Goal: Task Accomplishment & Management: Use online tool/utility

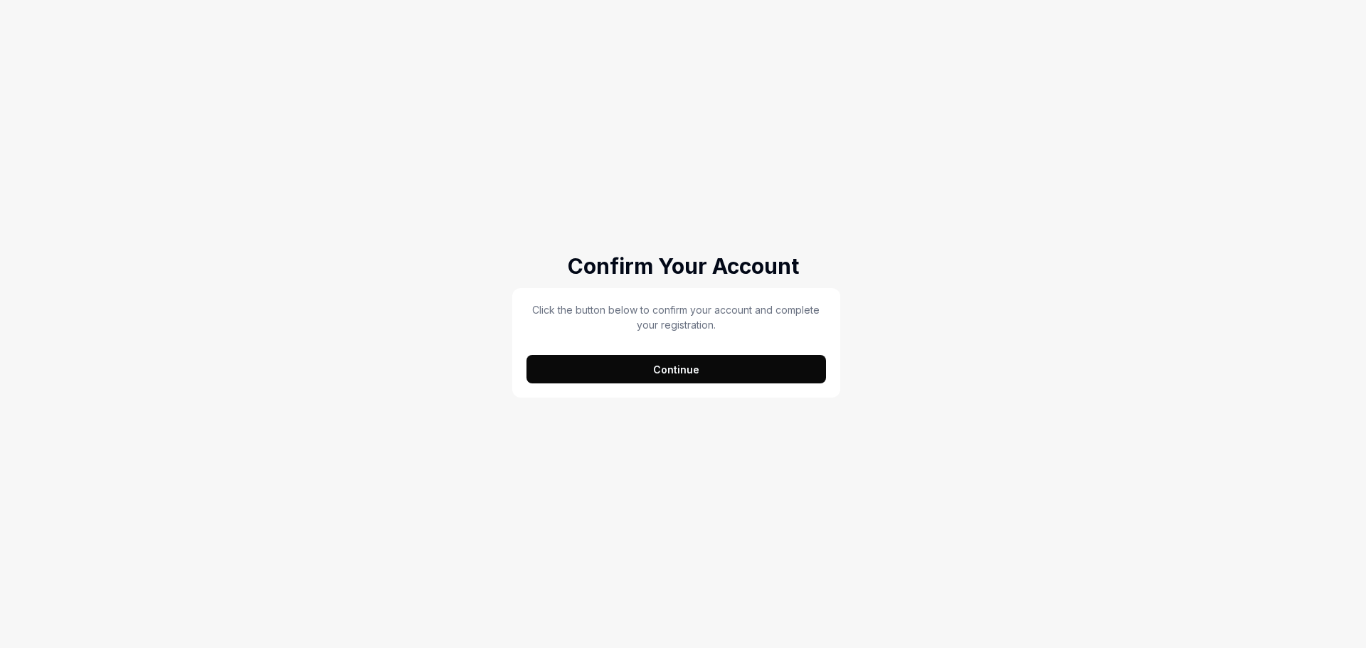
click at [696, 372] on button "Continue" at bounding box center [677, 369] width 300 height 28
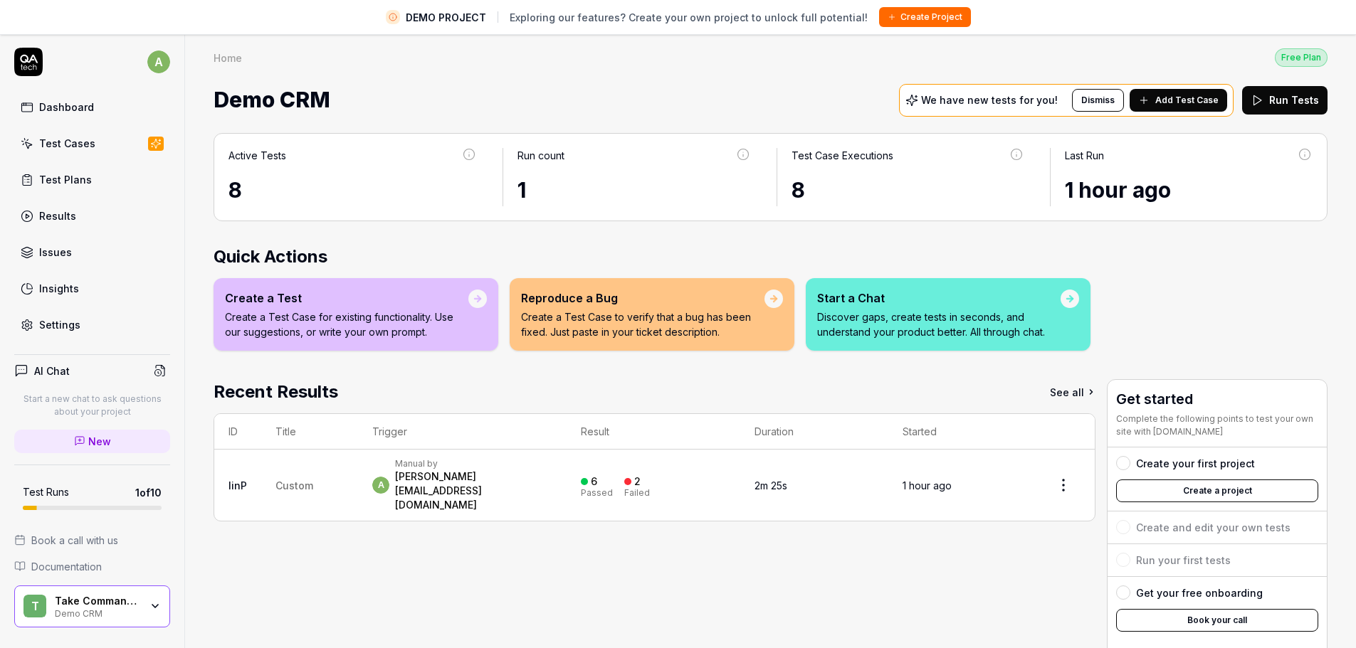
click at [72, 147] on div "Test Cases" at bounding box center [67, 143] width 56 height 15
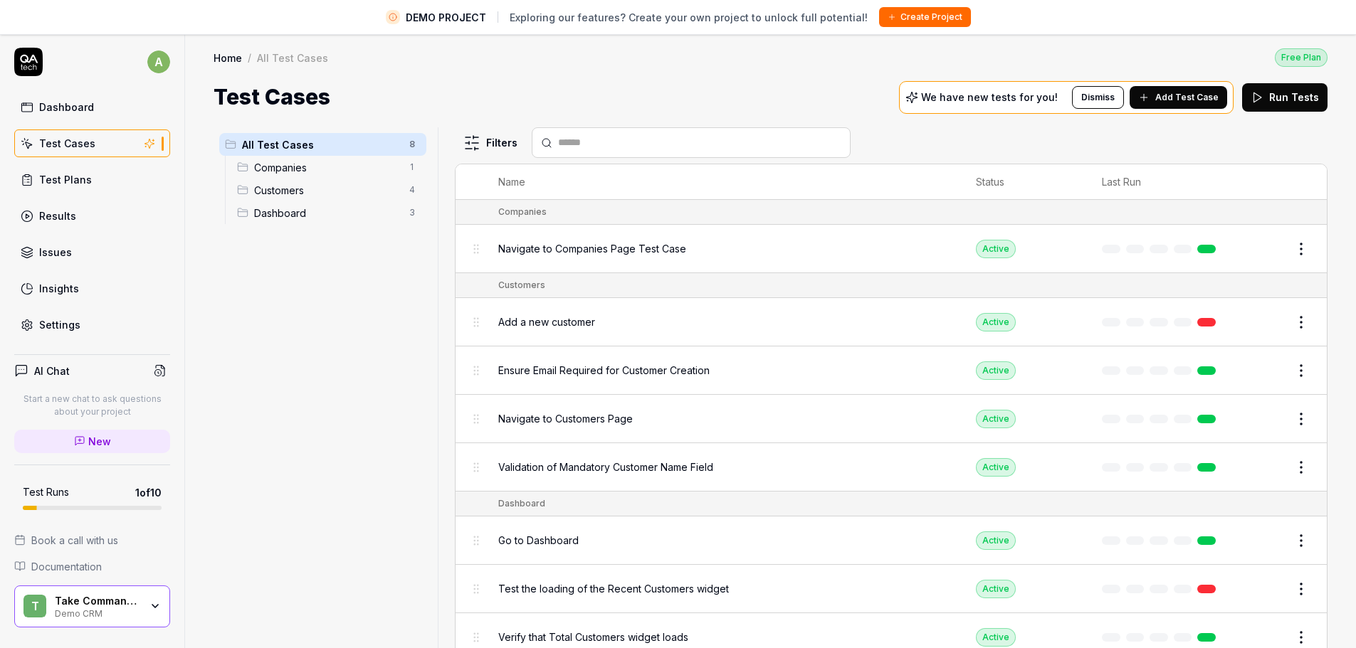
click at [564, 249] on span "Navigate to Companies Page Test Case" at bounding box center [592, 248] width 188 height 15
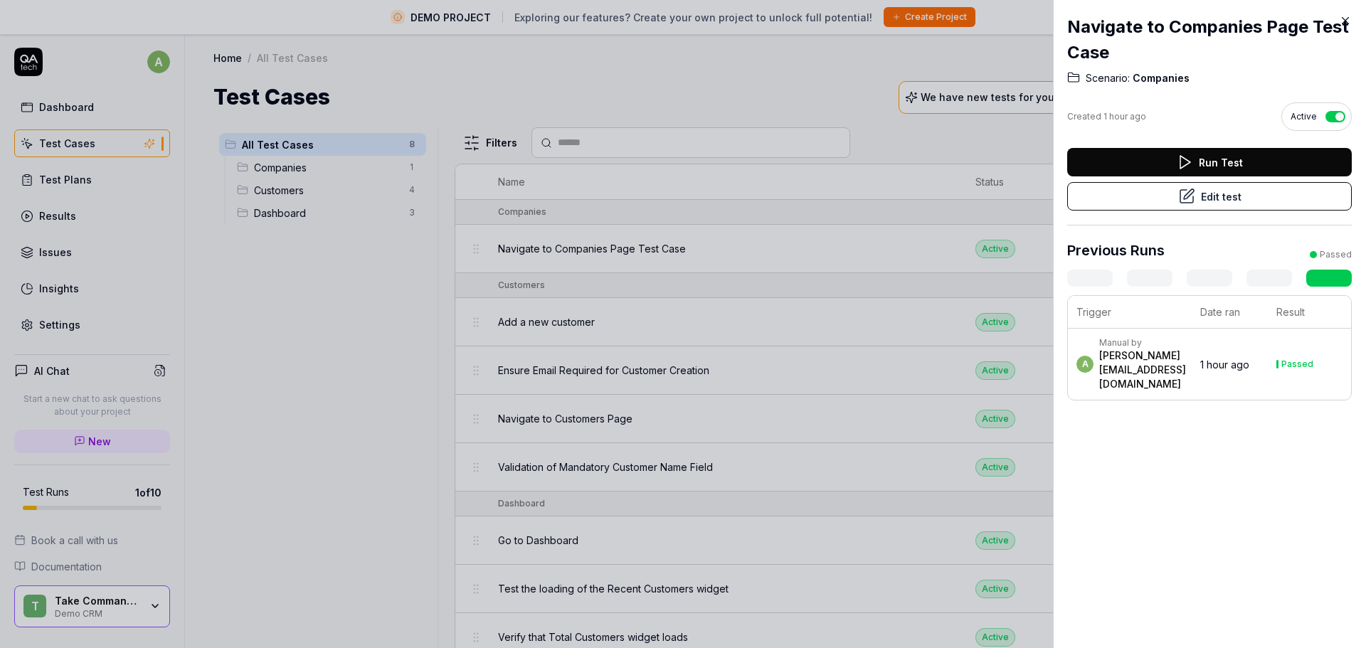
click at [1346, 21] on icon at bounding box center [1346, 21] width 6 height 6
